Goal: Book appointment/travel/reservation

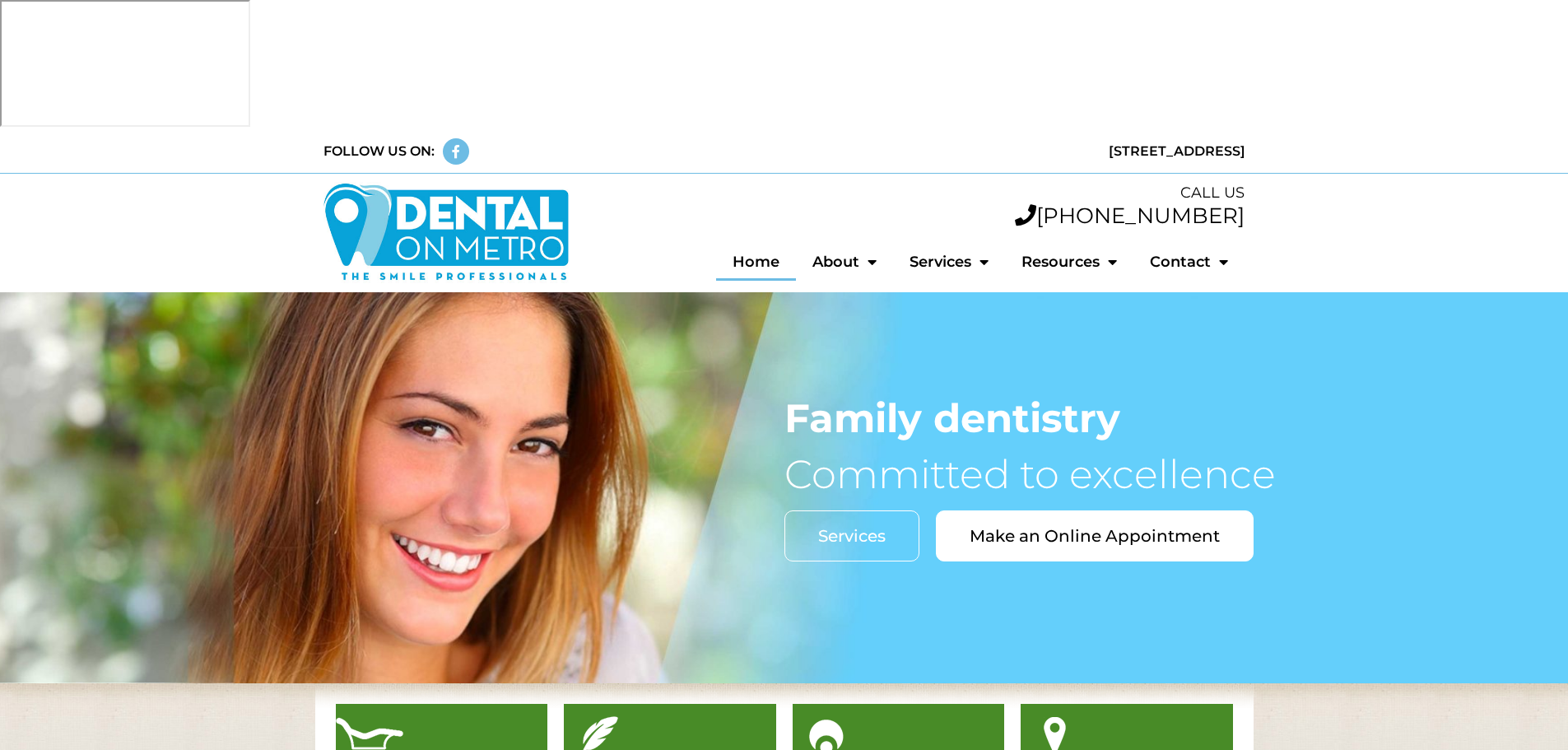
scroll to position [247, 0]
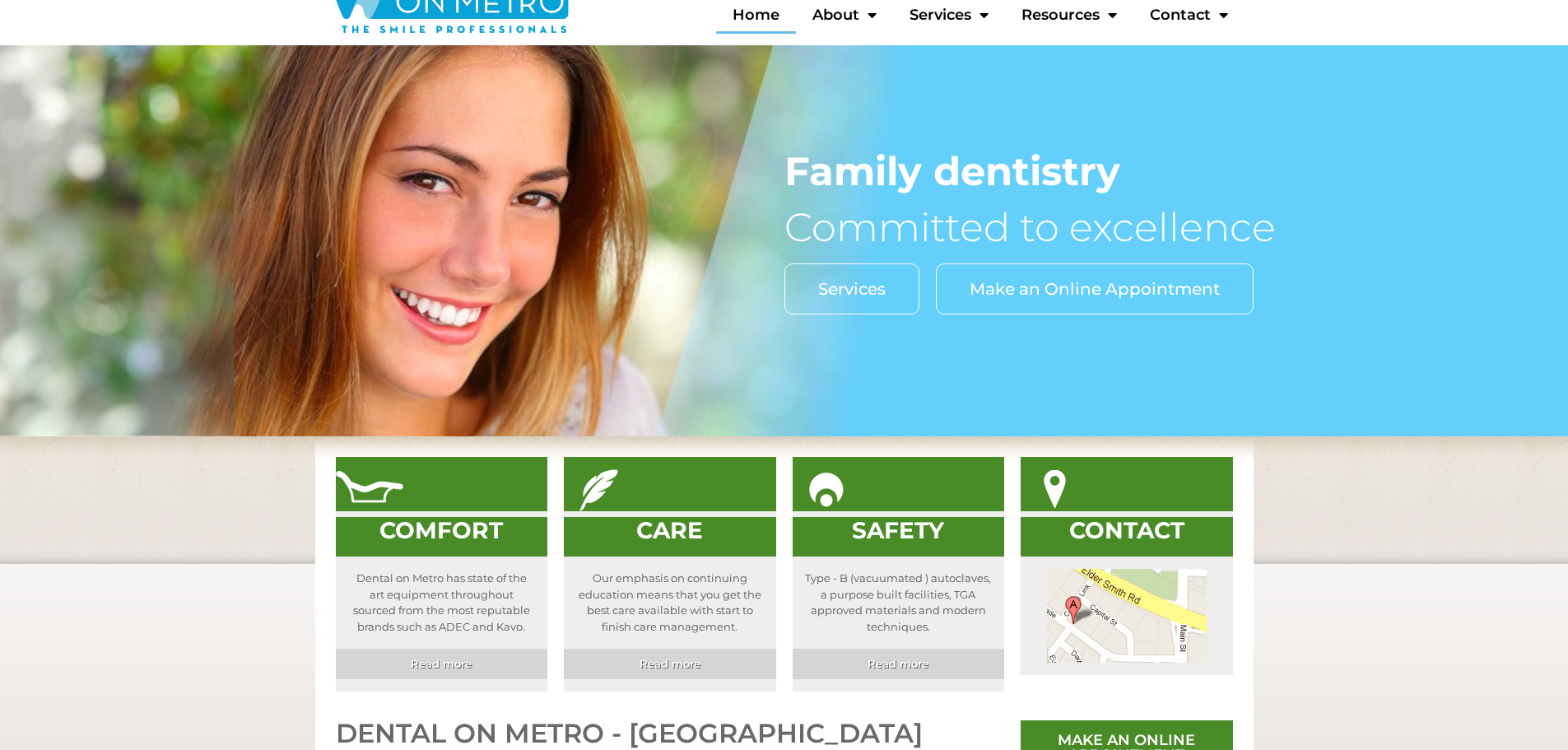
click at [1081, 281] on span "Make an Online Appointment" at bounding box center [1094, 289] width 250 height 17
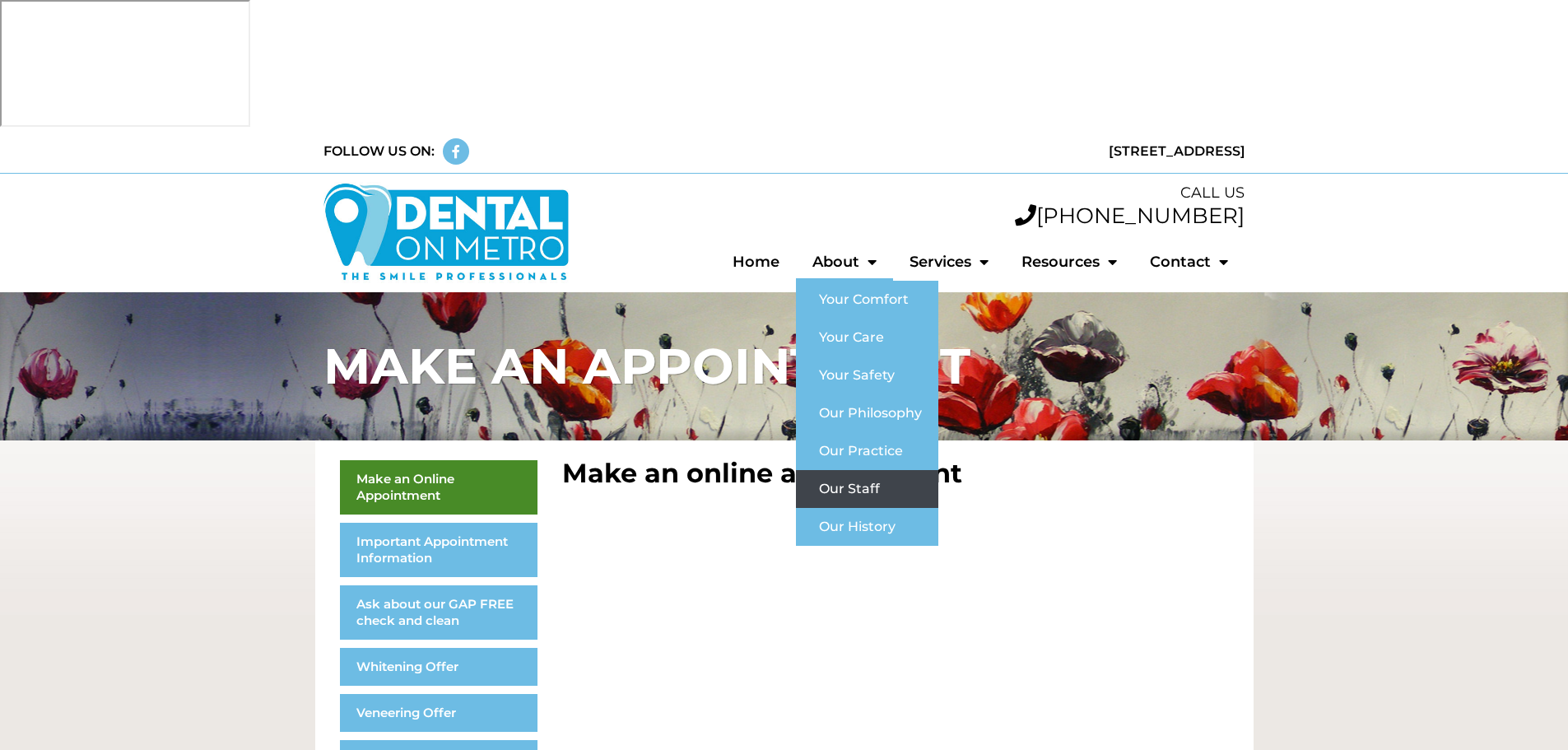
click at [864, 471] on link "Our Staff" at bounding box center [867, 489] width 142 height 38
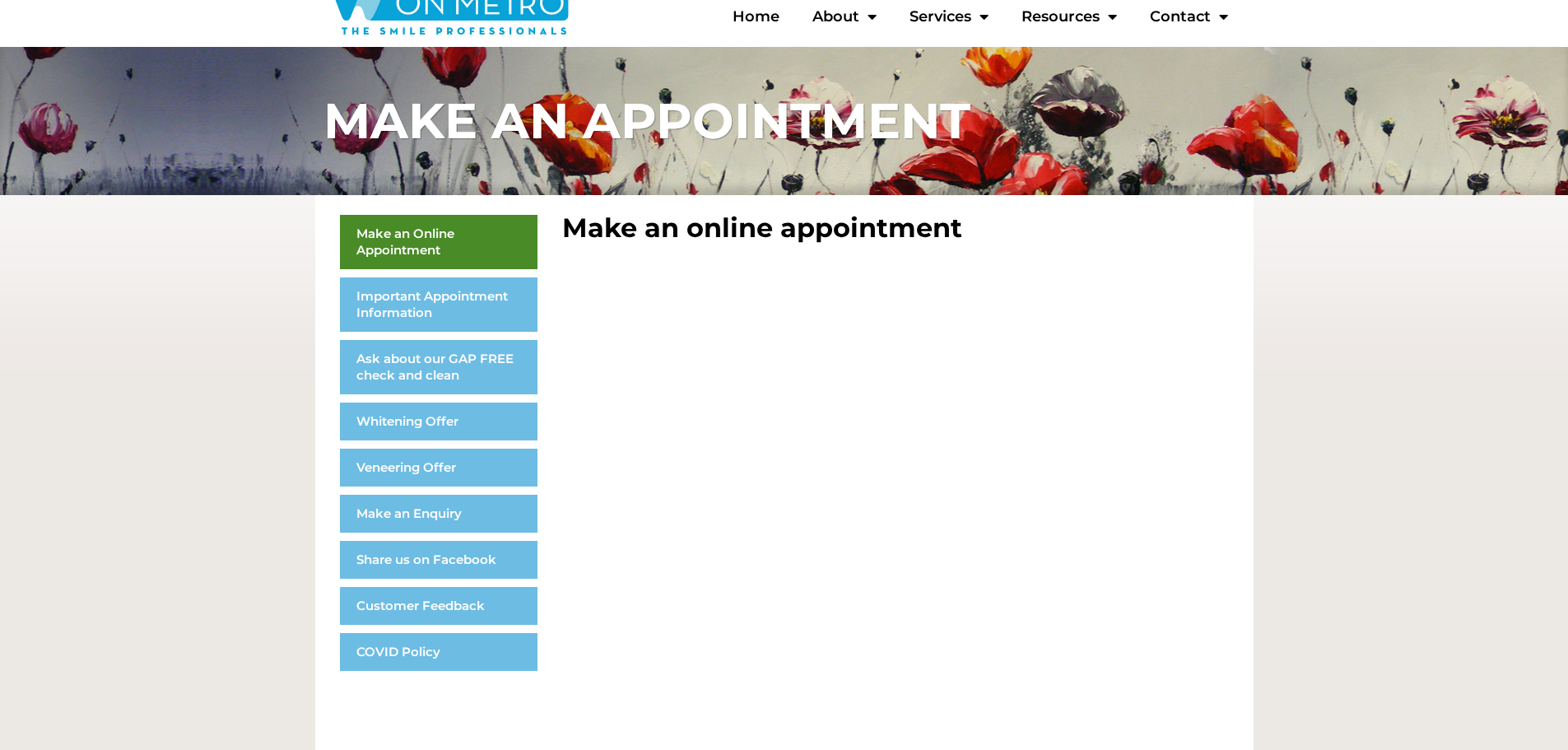
scroll to position [247, 0]
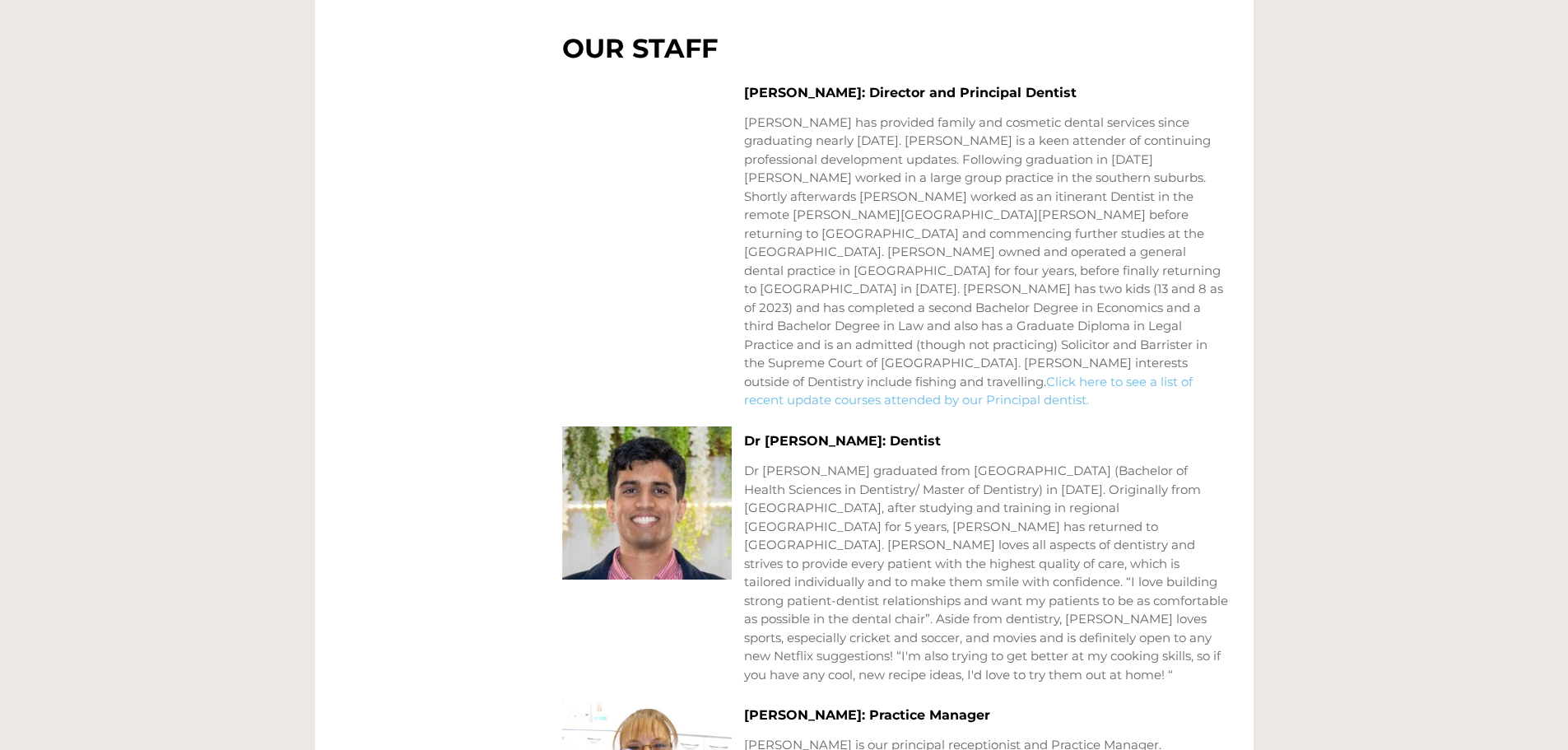
scroll to position [1400, 0]
